Goal: Task Accomplishment & Management: Complete application form

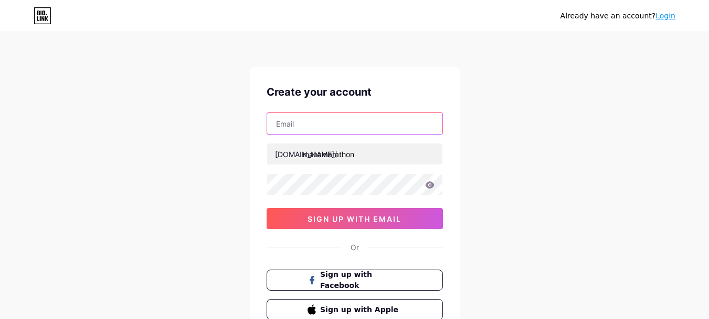
click at [355, 123] on input "text" at bounding box center [354, 123] width 175 height 21
type input "[EMAIL_ADDRESS][DOMAIN_NAME]"
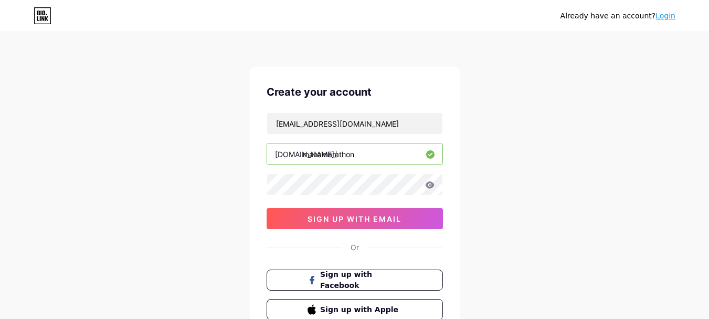
click at [426, 186] on icon at bounding box center [429, 184] width 9 height 7
click at [433, 186] on icon at bounding box center [429, 184] width 9 height 7
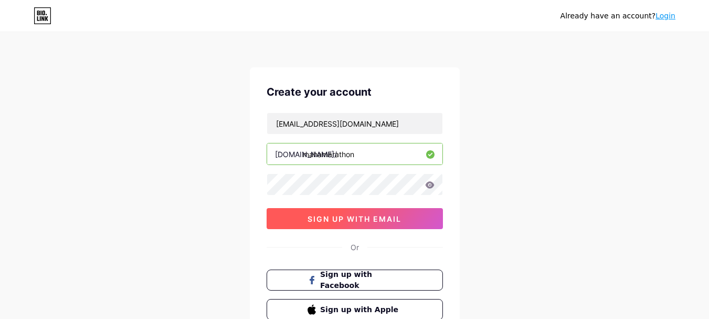
click at [392, 220] on span "sign up with email" at bounding box center [354, 218] width 94 height 9
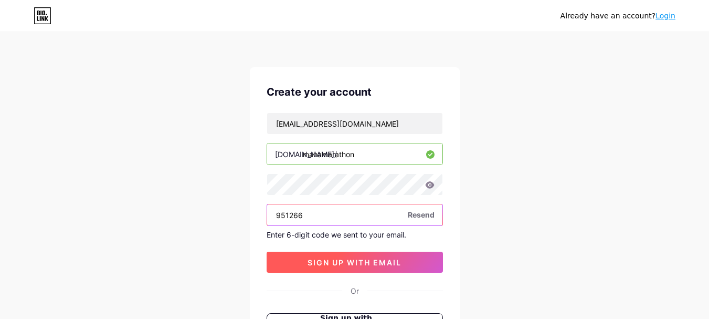
type input "951266"
click at [396, 262] on span "sign up with email" at bounding box center [354, 262] width 94 height 9
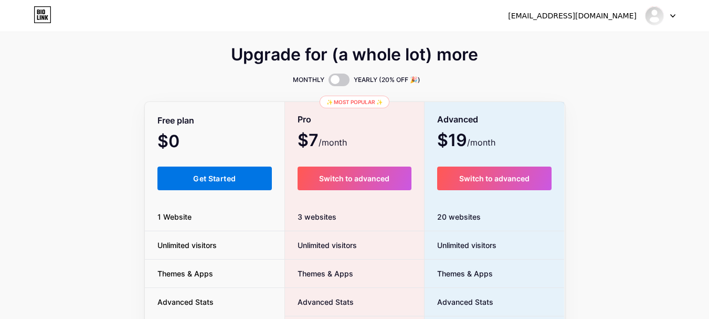
click at [210, 181] on span "Get Started" at bounding box center [214, 178] width 43 height 9
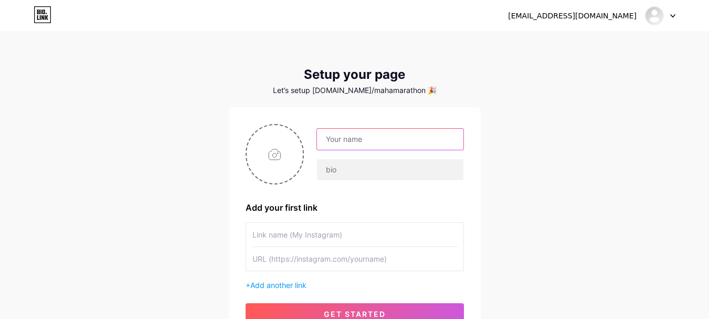
click at [416, 144] on input "text" at bounding box center [390, 139] width 146 height 21
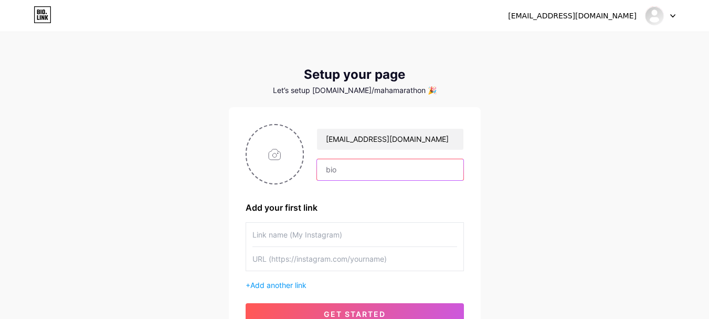
click at [360, 173] on input "text" at bounding box center [390, 169] width 146 height 21
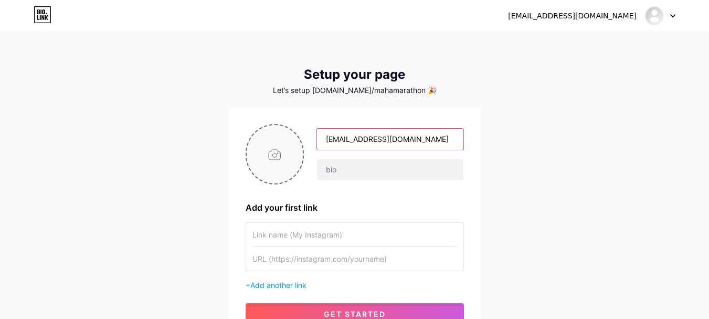
drag, startPoint x: 434, startPoint y: 144, endPoint x: 270, endPoint y: 142, distance: 163.7
click at [270, 142] on div "[EMAIL_ADDRESS][DOMAIN_NAME]" at bounding box center [355, 154] width 218 height 60
type input "Lokmat Maha Marathon"
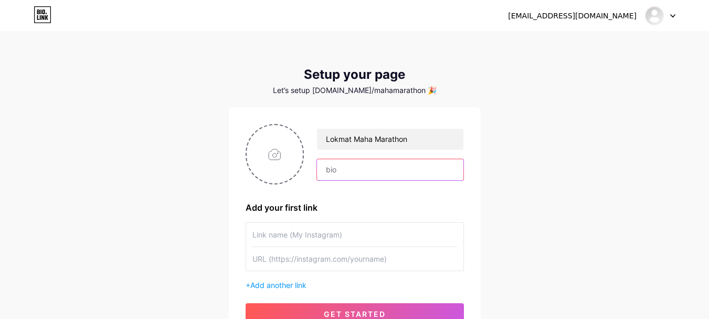
click at [344, 179] on input "text" at bounding box center [390, 169] width 146 height 21
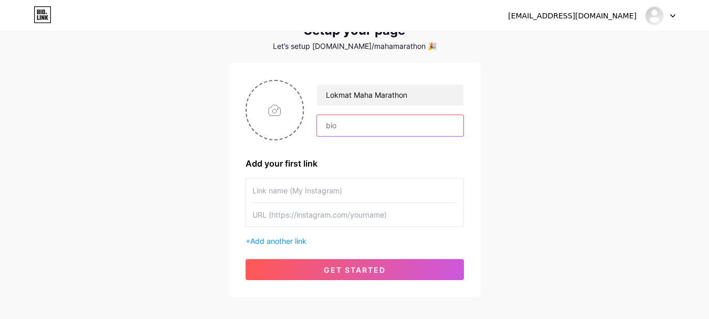
scroll to position [33, 0]
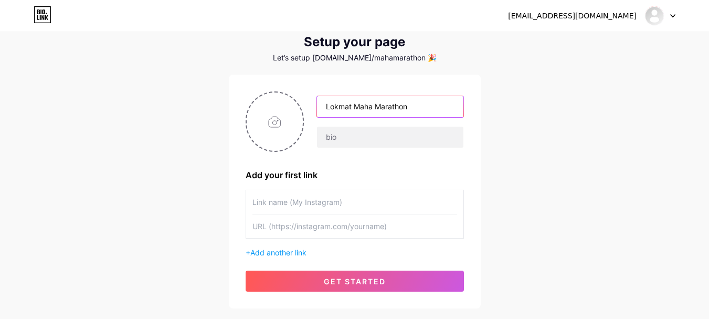
click at [413, 109] on input "Lokmat Maha Marathon" at bounding box center [390, 106] width 146 height 21
click at [410, 107] on input "Lokmat Maha Marathon" at bounding box center [390, 106] width 146 height 21
drag, startPoint x: 410, startPoint y: 107, endPoint x: 244, endPoint y: 94, distance: 166.2
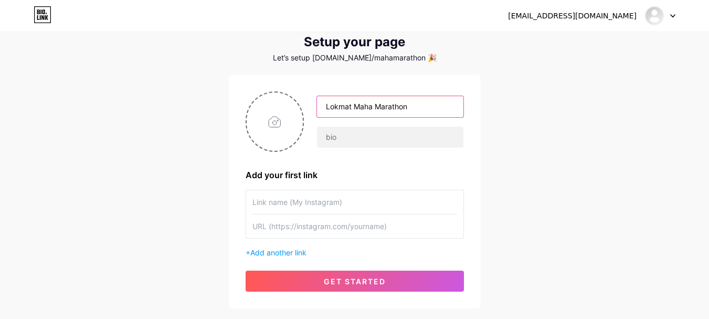
click at [244, 94] on div "Lokmat Maha Marathon Add your first link + Add another link get started" at bounding box center [355, 191] width 252 height 233
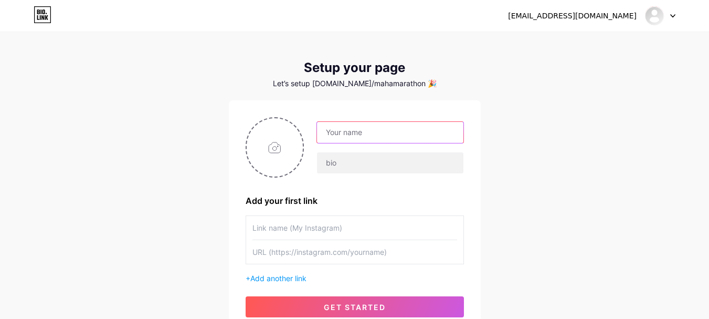
scroll to position [8, 0]
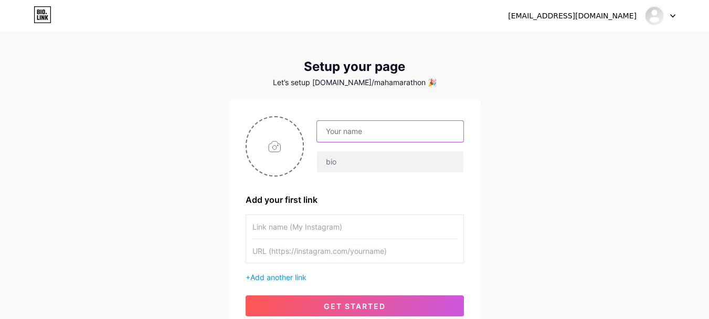
click at [380, 131] on input "text" at bounding box center [390, 131] width 146 height 21
click at [362, 257] on input "text" at bounding box center [354, 251] width 205 height 24
click at [377, 131] on input "text" at bounding box center [390, 131] width 146 height 21
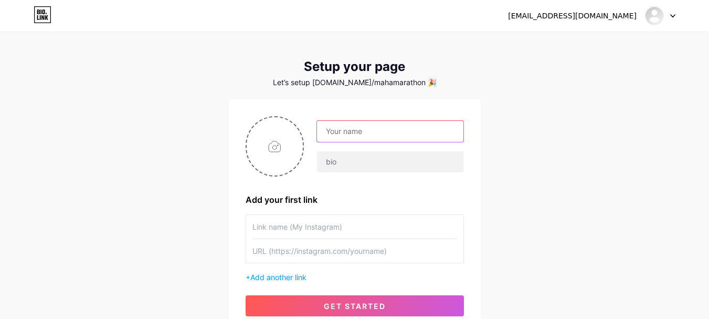
click at [377, 131] on input "text" at bounding box center [390, 131] width 146 height 21
type input "L"
type input "Lokmat Maha Marathon"
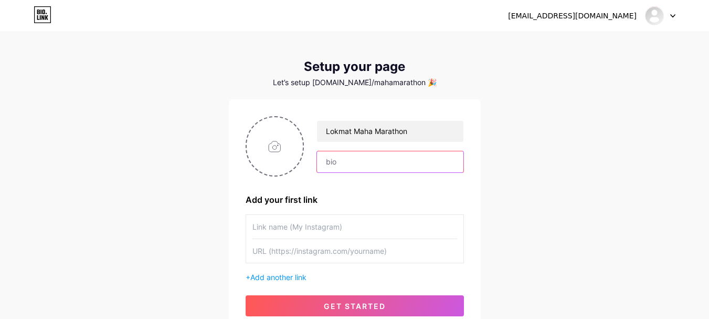
click at [383, 161] on input "text" at bounding box center [390, 161] width 146 height 21
type input "Season 9 Registrations"
click at [342, 229] on input "text" at bounding box center [354, 227] width 205 height 24
click at [313, 224] on input "text" at bounding box center [354, 227] width 205 height 24
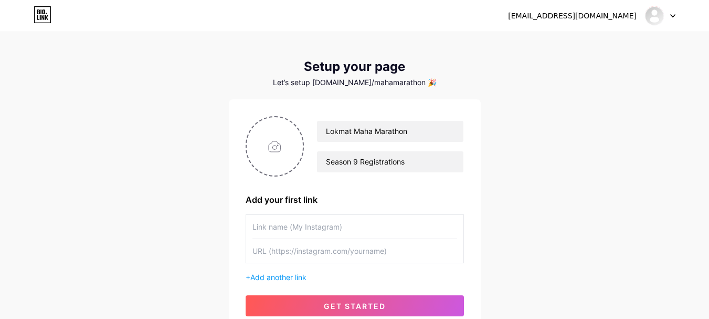
click at [313, 224] on input "text" at bounding box center [354, 227] width 205 height 24
click at [348, 230] on input "text" at bounding box center [354, 227] width 205 height 24
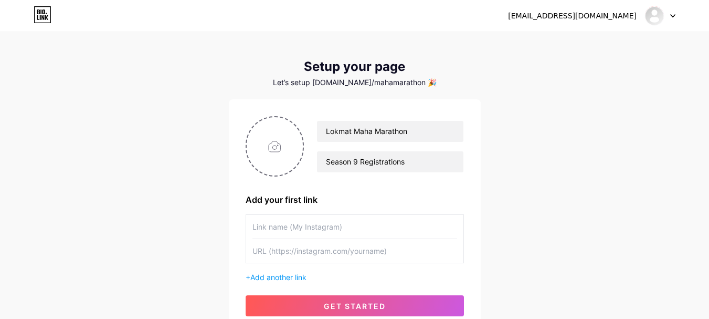
click at [320, 220] on input "text" at bounding box center [354, 227] width 205 height 24
click at [369, 224] on input "text" at bounding box center [354, 227] width 205 height 24
type input "Kolhapur - [DATE]"
click at [314, 251] on input "text" at bounding box center [354, 251] width 205 height 24
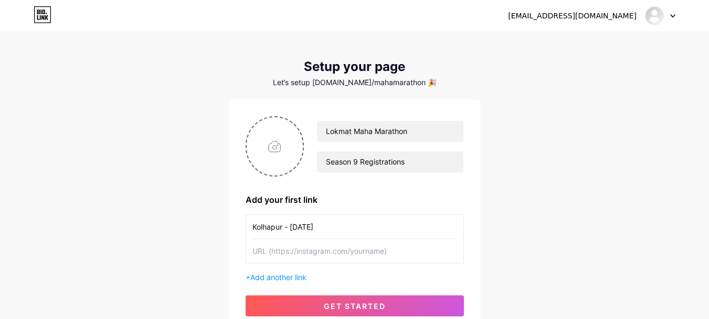
click at [314, 251] on input "text" at bounding box center [354, 251] width 205 height 24
click at [313, 251] on input "text" at bounding box center [354, 251] width 205 height 24
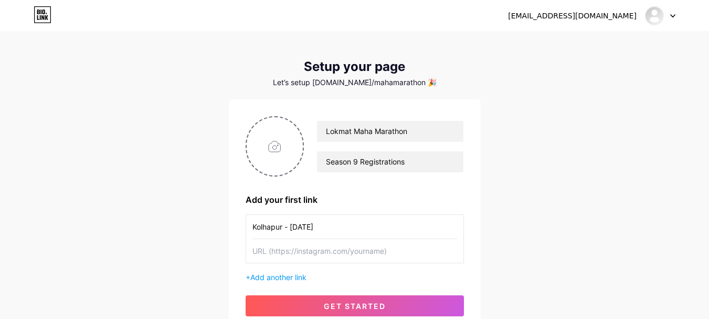
click at [313, 251] on input "text" at bounding box center [354, 251] width 205 height 24
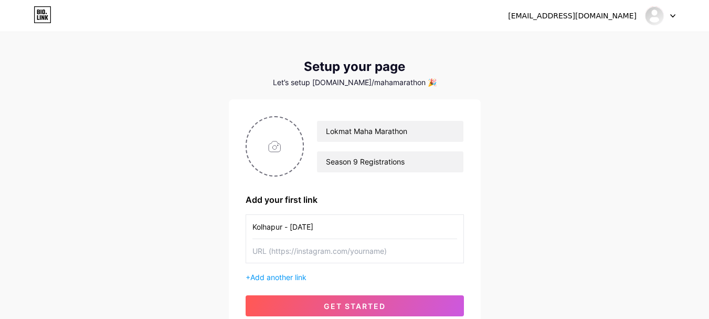
click at [313, 251] on input "text" at bounding box center [354, 251] width 205 height 24
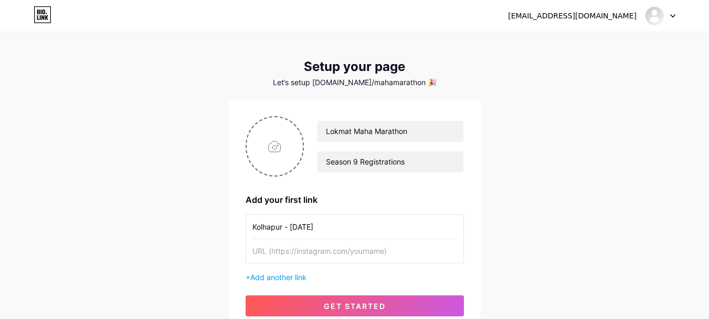
click at [313, 251] on input "text" at bounding box center [354, 251] width 205 height 24
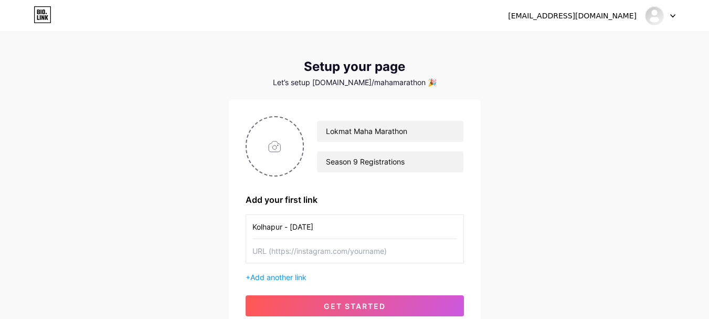
click at [313, 251] on input "text" at bounding box center [354, 251] width 205 height 24
click at [327, 247] on input "text" at bounding box center [354, 251] width 205 height 24
paste input "[URL][DOMAIN_NAME]"
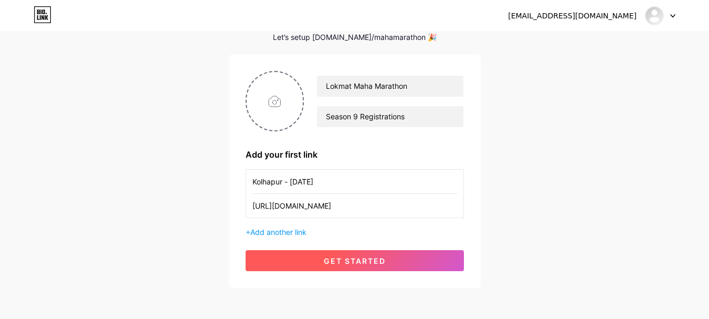
scroll to position [65, 0]
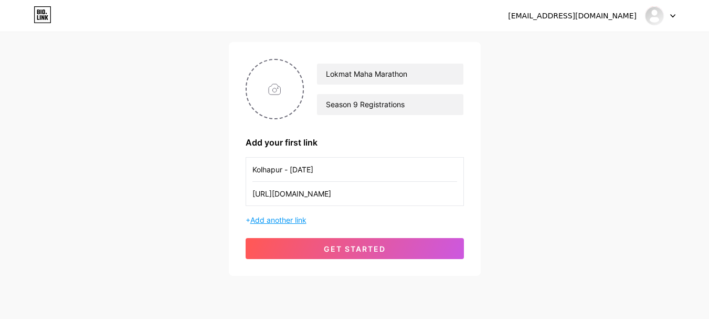
type input "[URL][DOMAIN_NAME]"
click at [298, 222] on span "Add another link" at bounding box center [278, 219] width 56 height 9
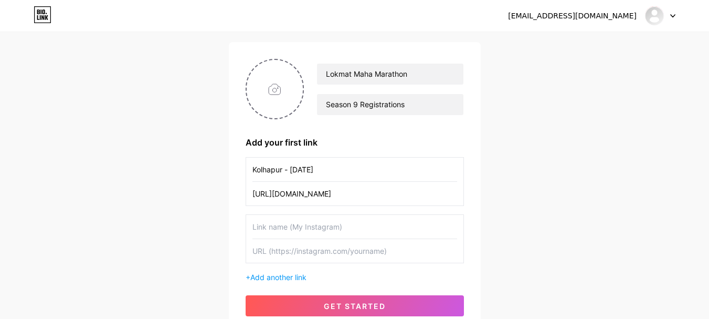
click at [295, 229] on input "text" at bounding box center [354, 227] width 205 height 24
click at [310, 248] on input "text" at bounding box center [354, 251] width 205 height 24
paste input "[URL][DOMAIN_NAME]"
type input "[URL][DOMAIN_NAME]"
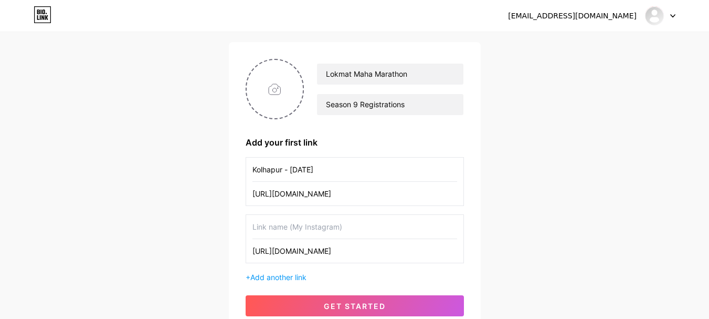
scroll to position [0, 0]
click at [296, 231] on input "text" at bounding box center [354, 227] width 205 height 24
type input "Thane"
click at [303, 273] on span "Add another link" at bounding box center [278, 276] width 56 height 9
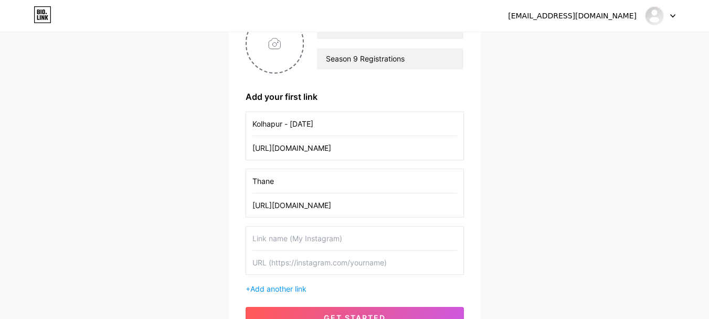
scroll to position [114, 0]
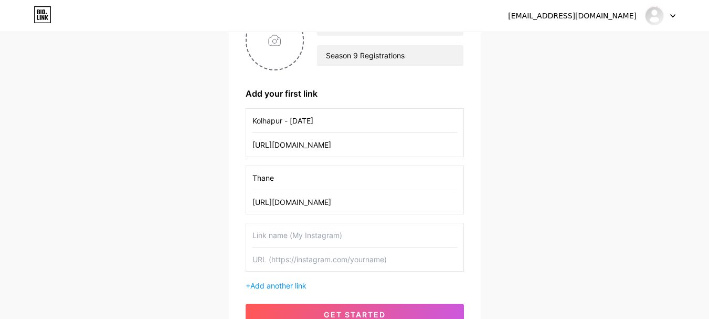
click at [295, 256] on input "text" at bounding box center [354, 259] width 205 height 24
paste input "[URL][DOMAIN_NAME]"
type input "[URL][DOMAIN_NAME]"
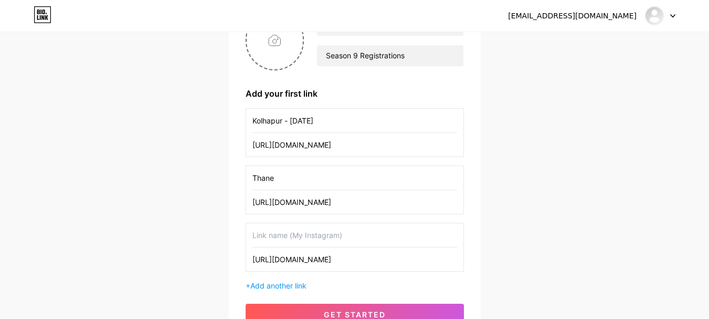
click at [282, 233] on input "text" at bounding box center [354, 235] width 205 height 24
click at [272, 232] on input "text" at bounding box center [354, 235] width 205 height 24
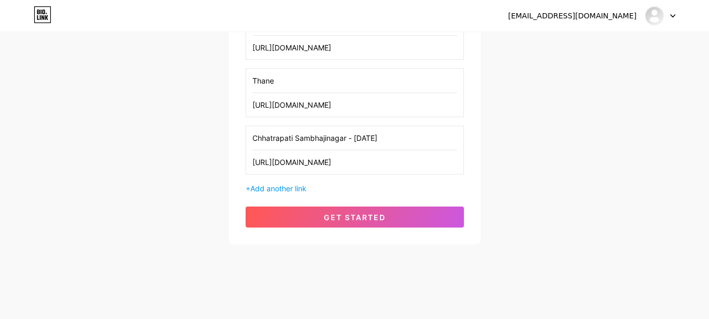
scroll to position [212, 0]
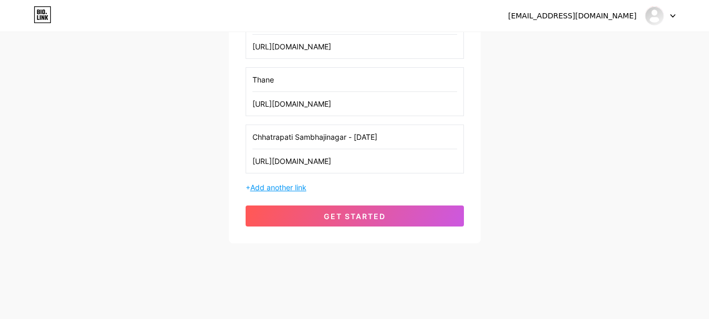
type input "Chhatrapati Sambhajinagar - [DATE]"
click at [280, 189] on span "Add another link" at bounding box center [278, 187] width 56 height 9
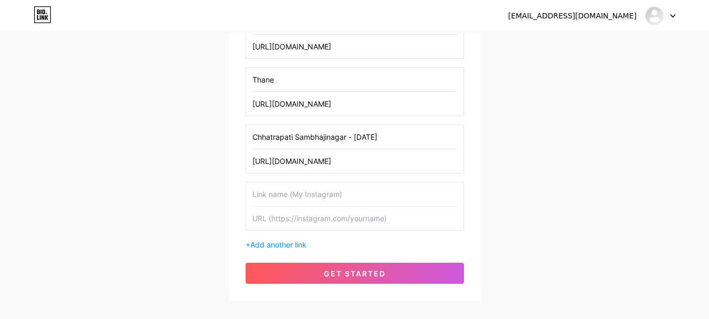
click at [344, 83] on input "Thane" at bounding box center [354, 80] width 205 height 24
type input "Thane - [DATE]"
click at [362, 194] on input "text" at bounding box center [354, 194] width 205 height 24
click at [358, 194] on input "text" at bounding box center [354, 194] width 205 height 24
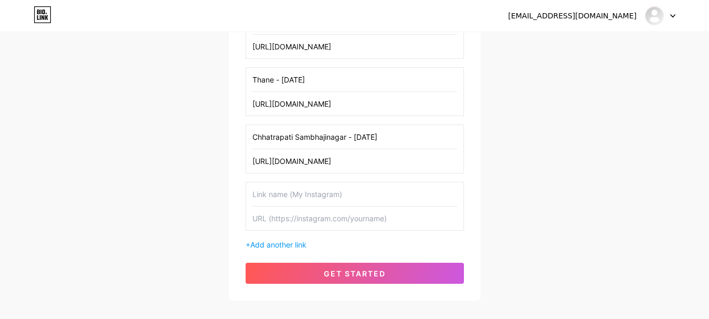
click at [358, 194] on input "text" at bounding box center [354, 194] width 205 height 24
click at [358, 200] on input "text" at bounding box center [354, 194] width 205 height 24
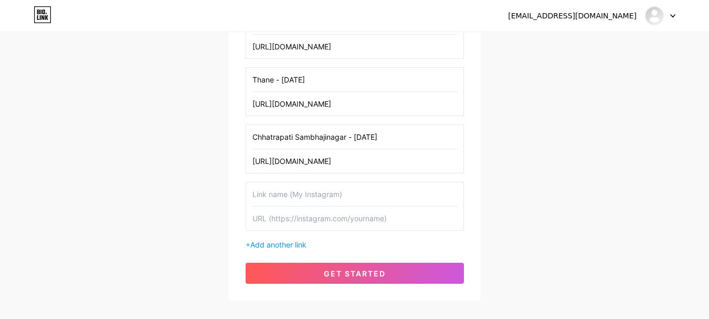
click at [358, 200] on input "text" at bounding box center [354, 194] width 205 height 24
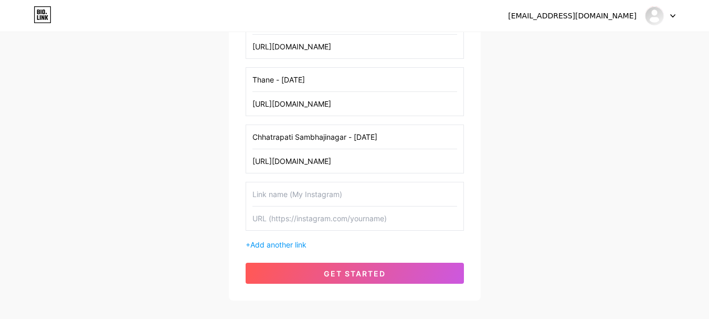
click at [358, 200] on input "text" at bounding box center [354, 194] width 205 height 24
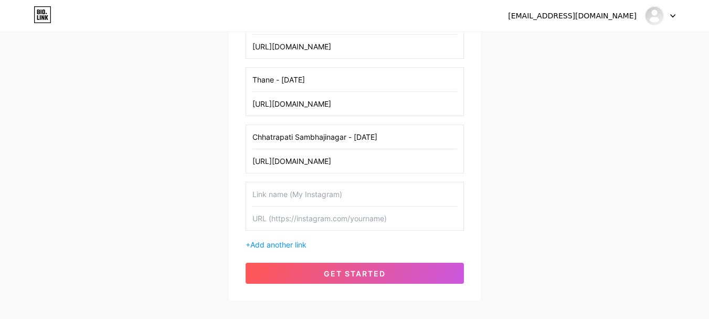
click at [358, 201] on input "text" at bounding box center [354, 194] width 205 height 24
type input "Nashik - [DATE]"
click at [342, 217] on input "text" at bounding box center [354, 218] width 205 height 24
click at [354, 224] on input "text" at bounding box center [354, 218] width 205 height 24
paste input "[URL][DOMAIN_NAME]"
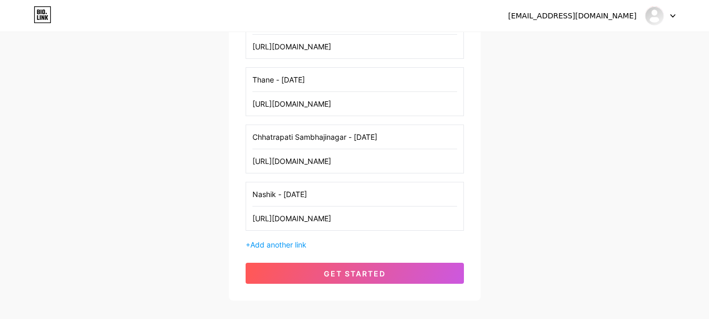
scroll to position [0, 28]
drag, startPoint x: 301, startPoint y: 220, endPoint x: 395, endPoint y: 203, distance: 96.0
click at [395, 203] on div "Nashik - [DATE] [URL][DOMAIN_NAME]" at bounding box center [355, 206] width 218 height 49
type input "[URL][DOMAIN_NAME]"
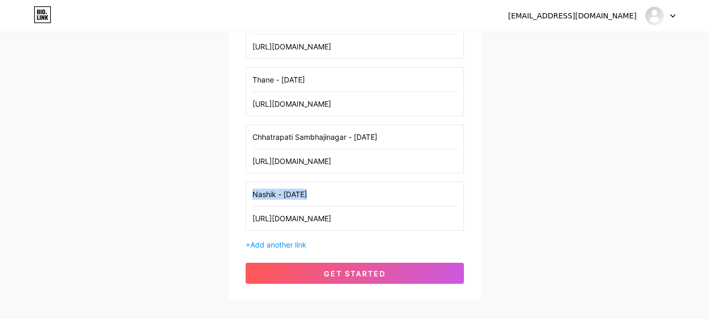
drag, startPoint x: 368, startPoint y: 230, endPoint x: 352, endPoint y: 196, distance: 38.0
click at [352, 196] on div "Nashik - [DATE] [URL][DOMAIN_NAME]" at bounding box center [355, 206] width 218 height 49
click at [290, 239] on div "+ Add another link" at bounding box center [355, 244] width 218 height 11
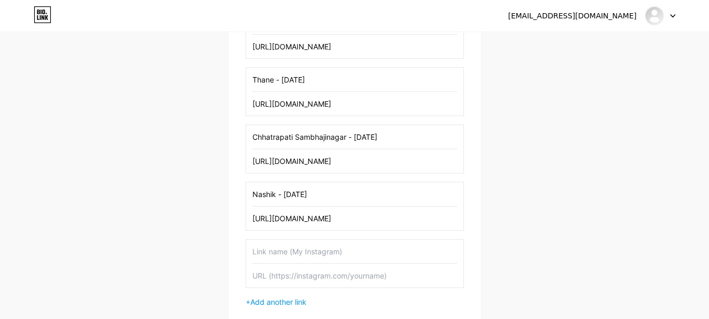
click at [331, 256] on input "text" at bounding box center [354, 251] width 205 height 24
drag, startPoint x: 345, startPoint y: 245, endPoint x: 366, endPoint y: 250, distance: 22.1
click at [366, 250] on input "text" at bounding box center [354, 251] width 205 height 24
click at [366, 255] on input "text" at bounding box center [354, 251] width 205 height 24
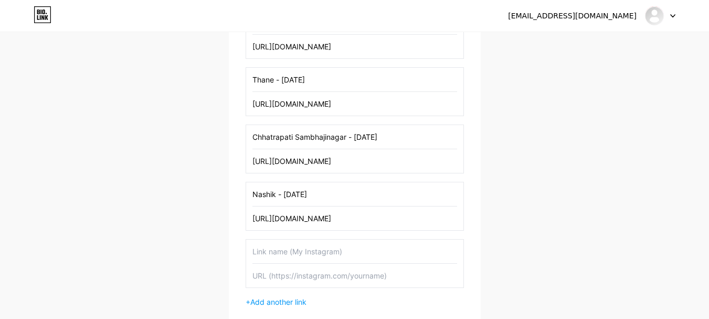
click at [363, 250] on input "text" at bounding box center [354, 251] width 205 height 24
click at [366, 249] on input "text" at bounding box center [354, 251] width 205 height 24
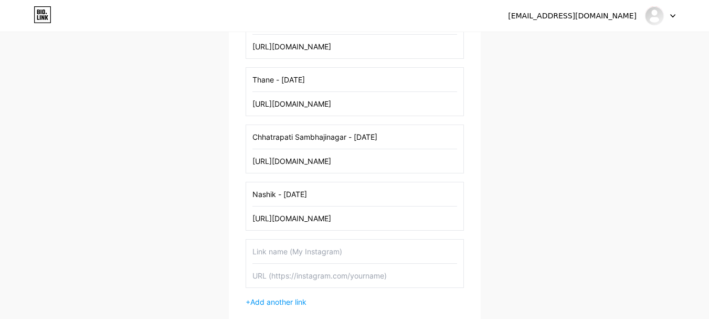
click at [366, 249] on input "text" at bounding box center [354, 251] width 205 height 24
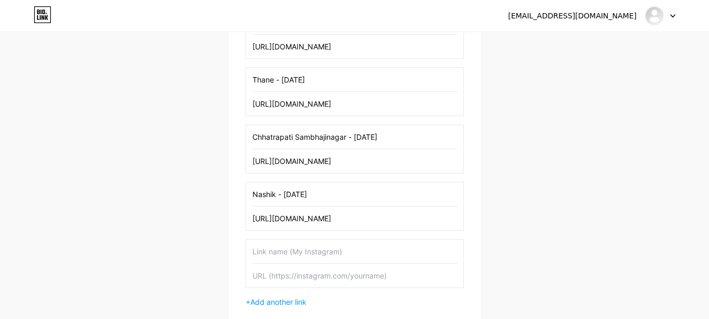
click at [366, 249] on input "text" at bounding box center [354, 251] width 205 height 24
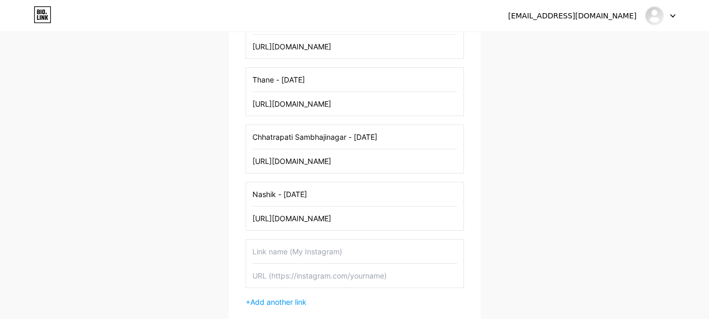
click at [364, 249] on input "text" at bounding box center [354, 251] width 205 height 24
click at [300, 278] on input "text" at bounding box center [354, 275] width 205 height 24
paste input "[URL][DOMAIN_NAME]"
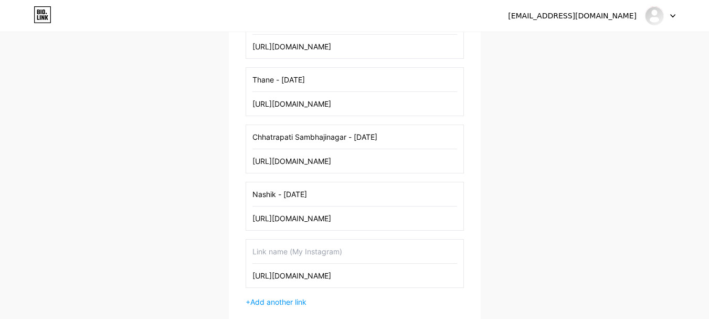
scroll to position [0, 30]
type input "[URL][DOMAIN_NAME]"
click at [291, 250] on input "text" at bounding box center [354, 251] width 205 height 24
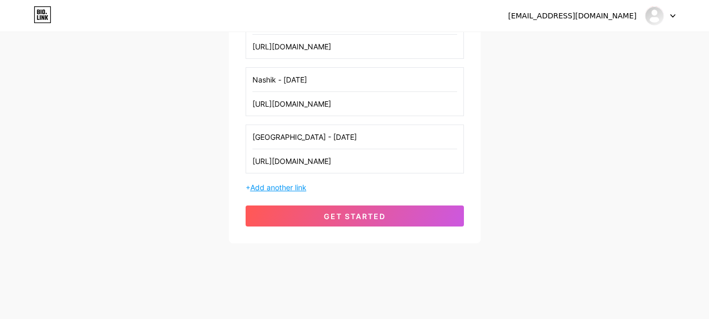
type input "[GEOGRAPHIC_DATA] - [DATE]"
click at [302, 186] on span "Add another link" at bounding box center [278, 187] width 56 height 9
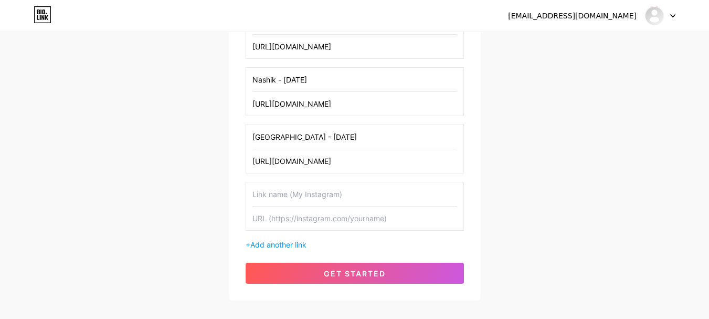
click at [290, 197] on input "text" at bounding box center [354, 194] width 205 height 24
type input "Pune - [DATE]"
click at [306, 218] on input "text" at bounding box center [354, 218] width 205 height 24
paste input "[URL][DOMAIN_NAME]"
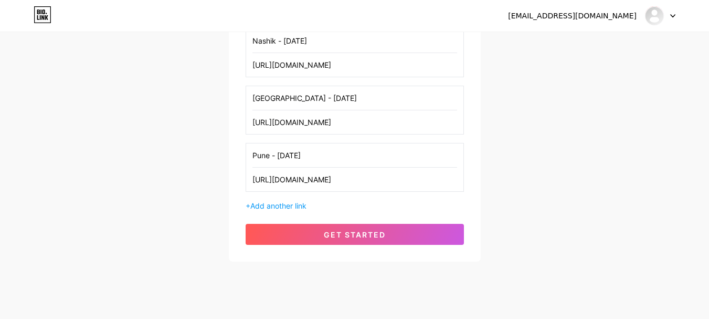
scroll to position [384, 0]
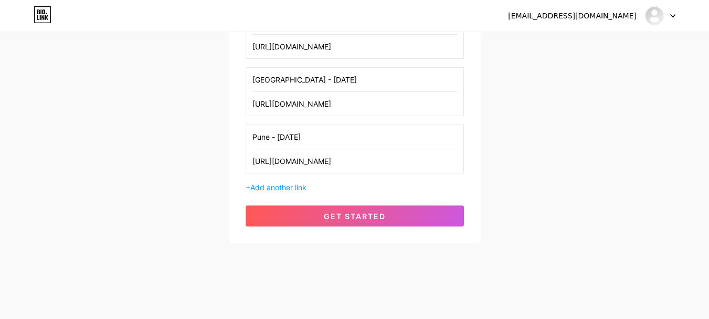
type input "[URL][DOMAIN_NAME]"
click at [275, 186] on span "Add another link" at bounding box center [278, 187] width 56 height 9
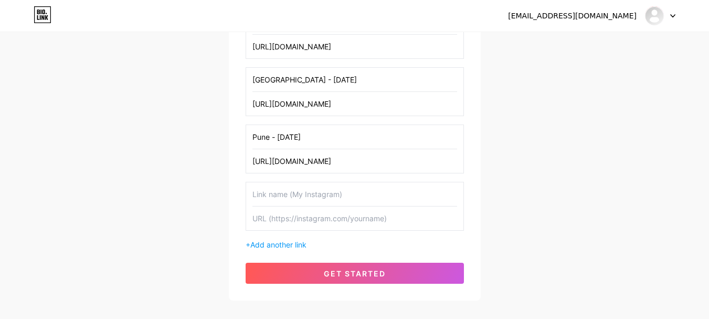
click at [300, 202] on input "text" at bounding box center [354, 194] width 205 height 24
click at [326, 202] on input "text" at bounding box center [354, 194] width 205 height 24
click at [337, 198] on input "text" at bounding box center [354, 194] width 205 height 24
type input "c"
type input "Circuit Run"
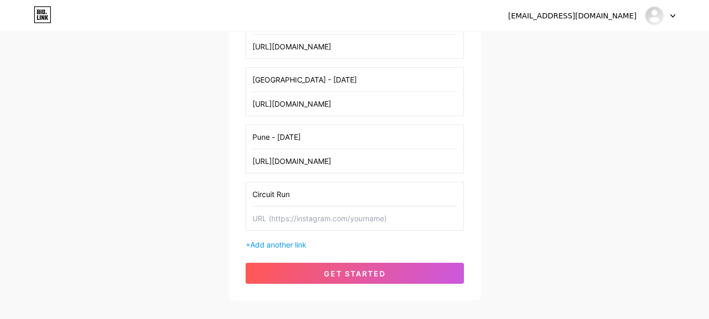
click at [337, 219] on input "text" at bounding box center [354, 218] width 205 height 24
click at [320, 220] on input "text" at bounding box center [354, 218] width 205 height 24
paste input "[URL][DOMAIN_NAME]"
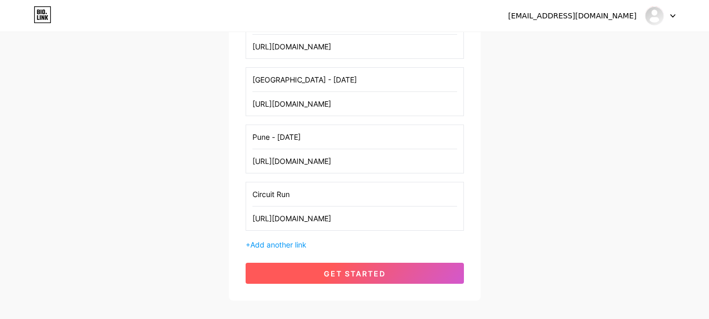
type input "[URL][DOMAIN_NAME]"
click at [339, 270] on span "get started" at bounding box center [355, 273] width 62 height 9
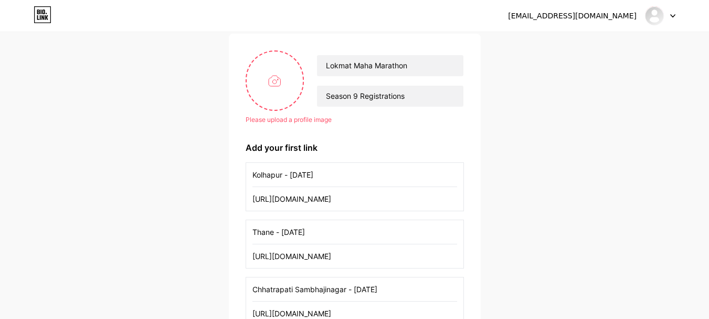
scroll to position [0, 0]
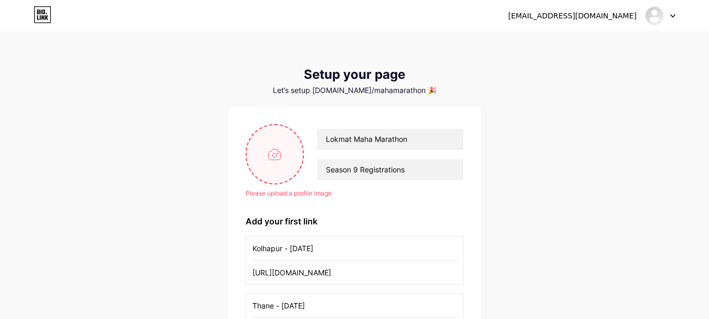
click at [279, 161] on input "file" at bounding box center [275, 154] width 57 height 58
type input "C:\fakepath\[image] - 229807.jpeg"
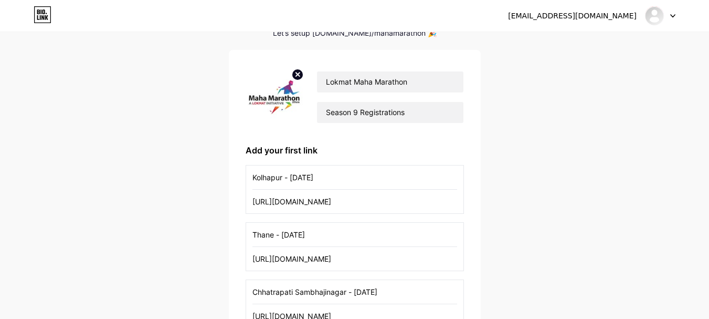
scroll to position [441, 0]
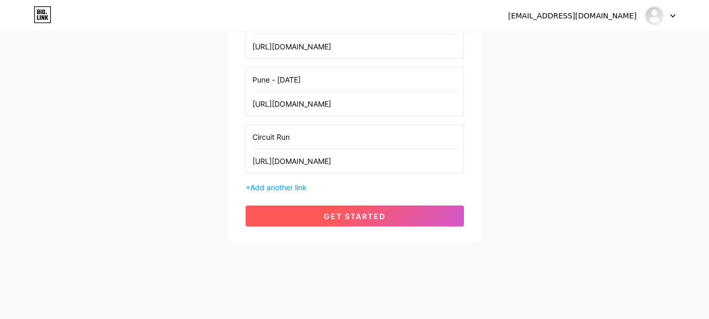
click at [413, 209] on button "get started" at bounding box center [355, 215] width 218 height 21
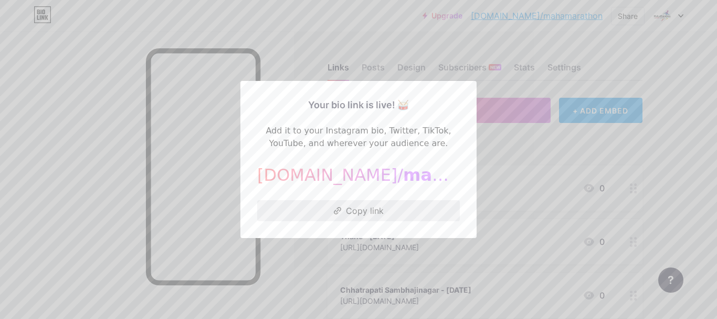
click at [345, 216] on button "Copy link" at bounding box center [358, 210] width 203 height 21
click at [662, 147] on div at bounding box center [358, 159] width 717 height 319
